Goal: Transaction & Acquisition: Purchase product/service

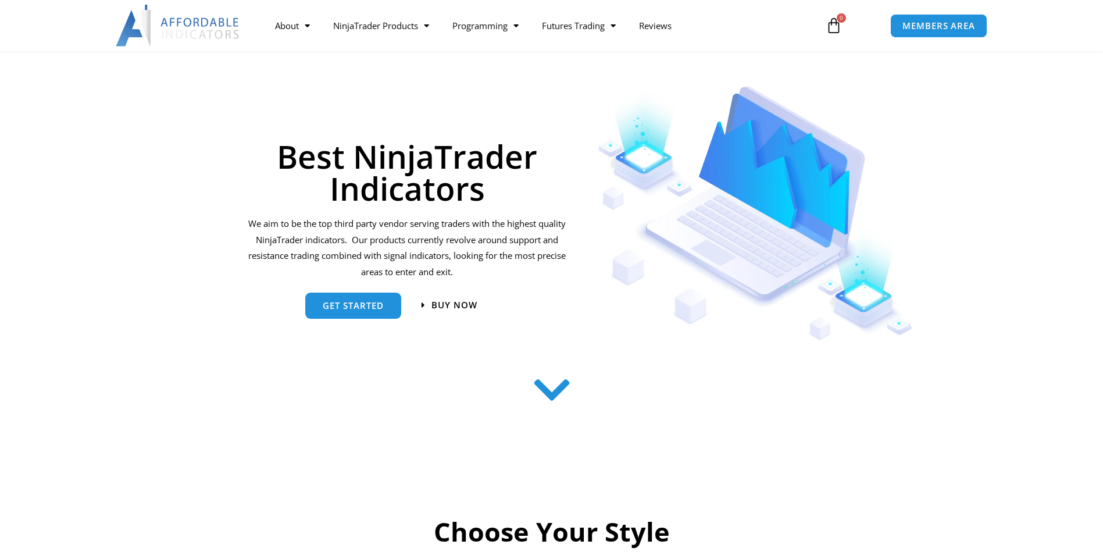
scroll to position [58, 0]
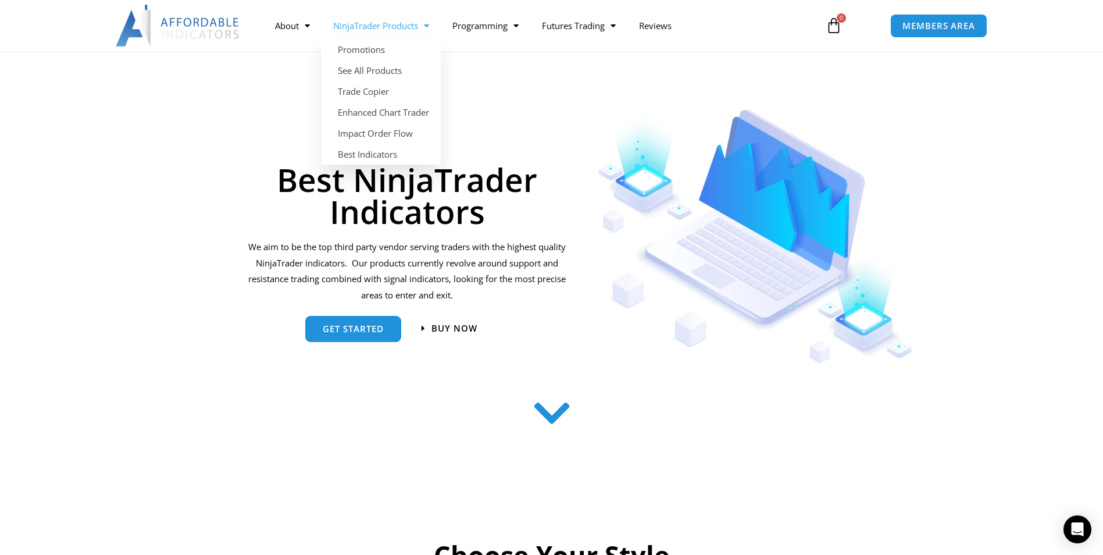
click at [426, 20] on span "Menu" at bounding box center [423, 26] width 11 height 20
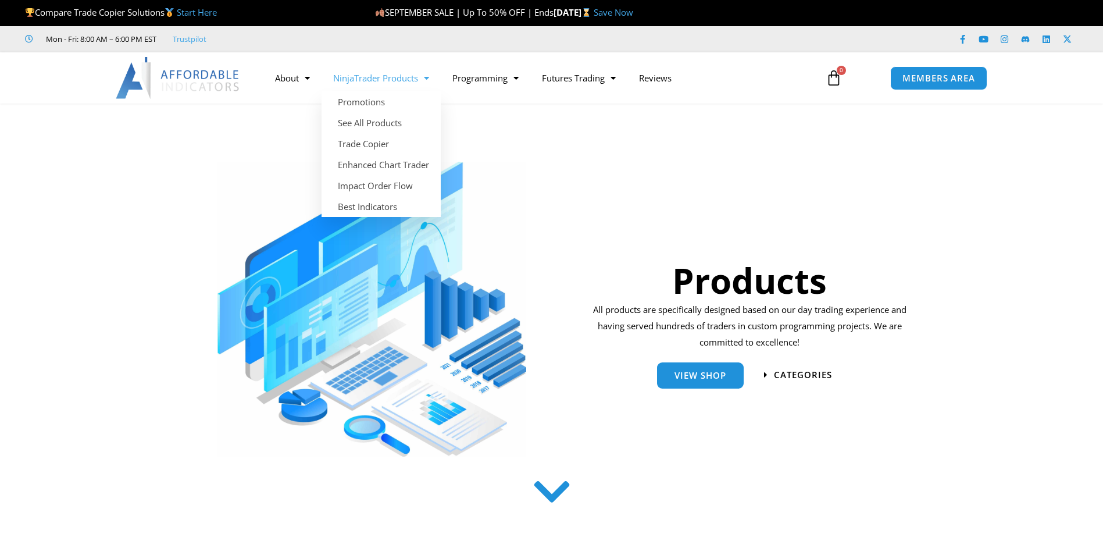
click at [417, 74] on link "NinjaTrader Products" at bounding box center [381, 78] width 119 height 27
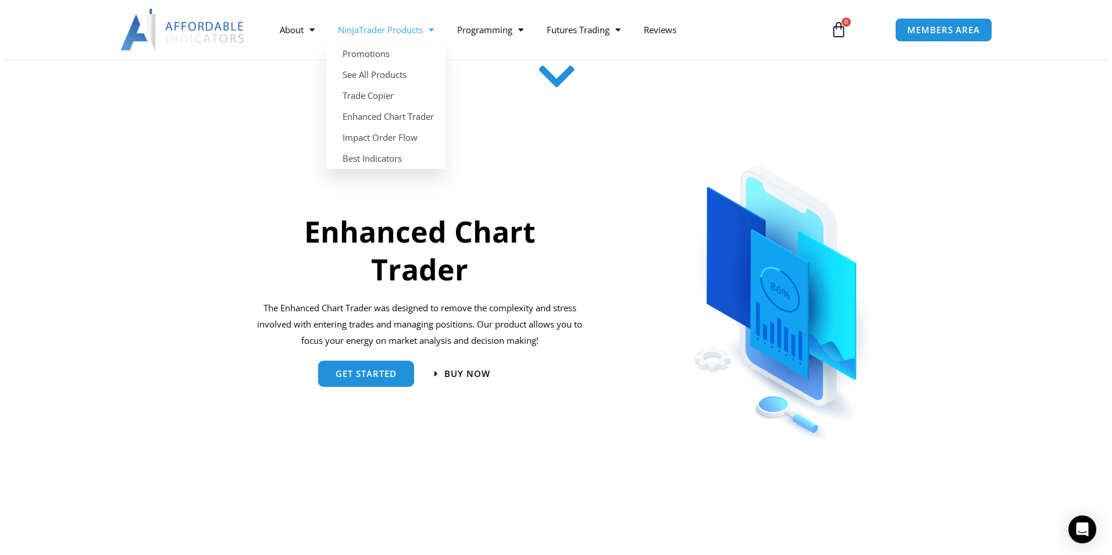
scroll to position [436, 0]
